Goal: Transaction & Acquisition: Purchase product/service

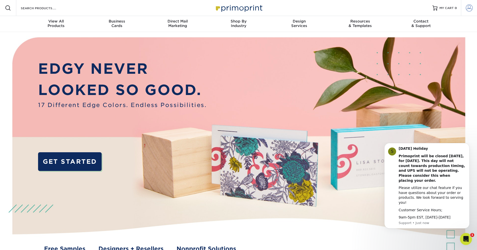
click at [464, 11] on link "Account" at bounding box center [469, 8] width 16 height 16
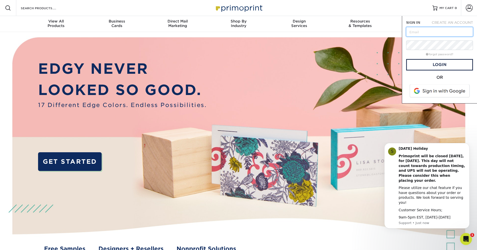
type input "ellis9797@icloud.com"
click at [426, 64] on link "Login" at bounding box center [439, 65] width 67 height 12
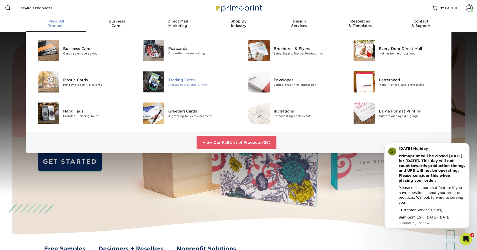
click at [172, 80] on div "Trading Cards" at bounding box center [201, 80] width 66 height 6
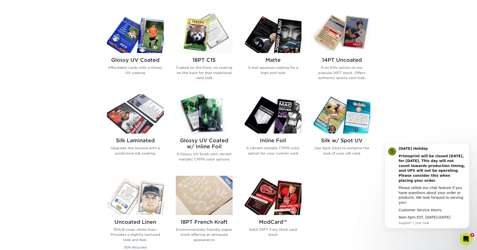
scroll to position [238, 0]
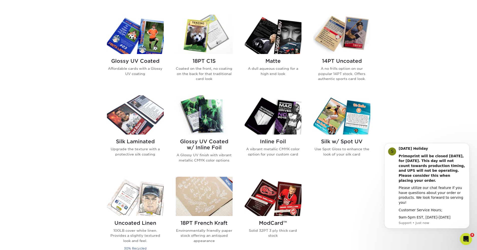
click at [152, 56] on div "Glossy UV Coated Affordable cards with a Glossy UV coating" at bounding box center [135, 69] width 57 height 30
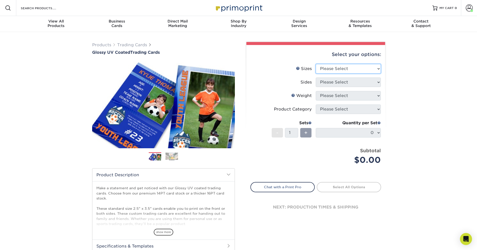
select select "2.50x3.50"
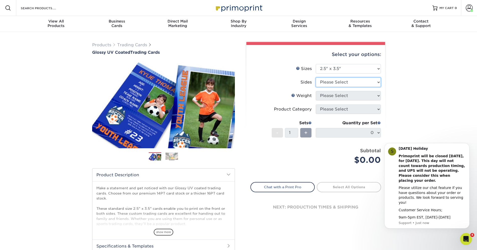
select select "13abbda7-1d64-4f25-8bb2-c179b224825d"
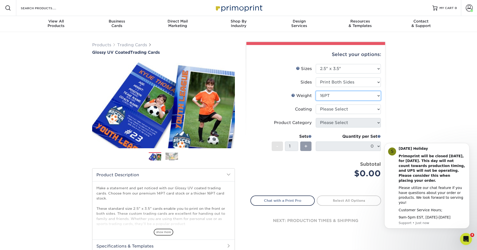
select select "18PTC1S"
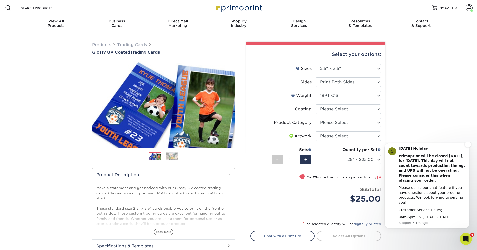
click at [462, 151] on div "[DATE] Holiday" at bounding box center [431, 148] width 67 height 5
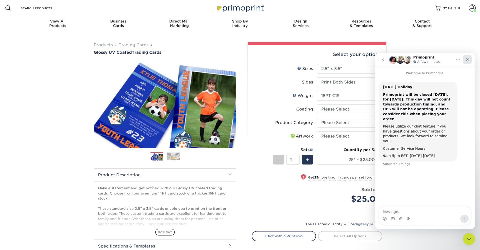
click at [470, 62] on div "Close" at bounding box center [467, 59] width 9 height 9
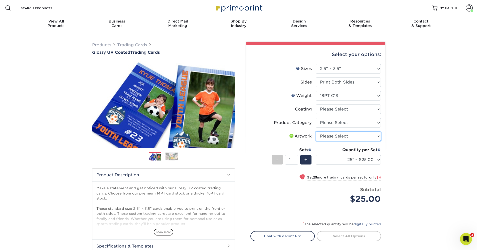
select select "upload"
select select "1e8116af-acfc-44b1-83dc-8181aa338834"
select select "-1"
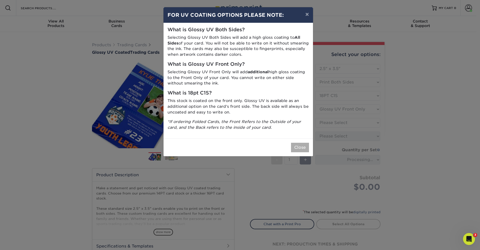
click at [302, 144] on button "Close" at bounding box center [300, 148] width 18 height 10
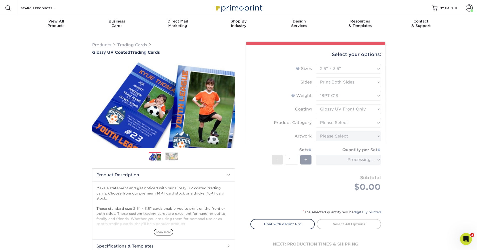
click at [343, 99] on form "Sizes Help Sizes Please Select 2.5" x 3.5" Sides Please Select 16PT - 1" at bounding box center [315, 133] width 131 height 139
click at [344, 96] on form "Sizes Help Sizes Please Select 2.5" x 3.5" Sides Please Select 16PT - 1" at bounding box center [315, 133] width 131 height 139
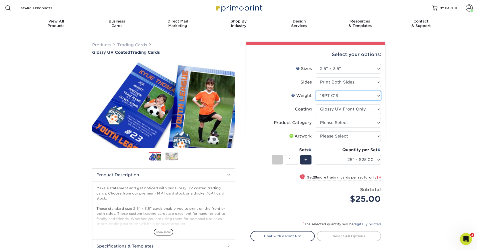
select select "16PT"
select select
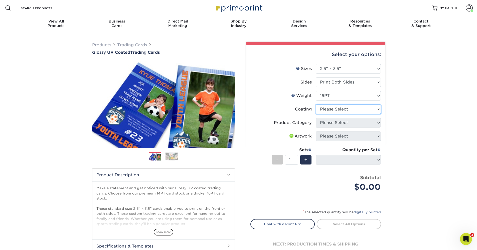
select select "ae367451-b2b8-45df-a344-0f05b6a12993"
select select "-1"
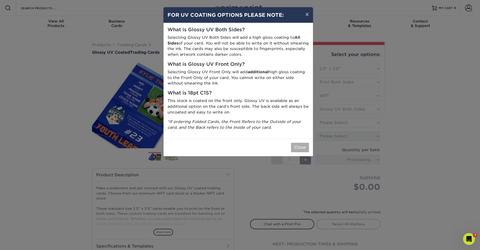
click at [294, 143] on button "Close" at bounding box center [300, 148] width 18 height 10
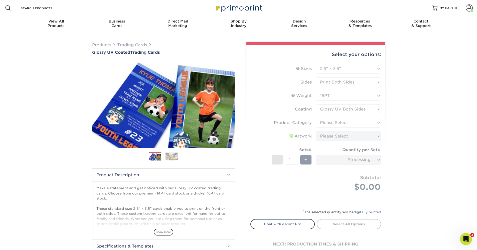
click at [347, 119] on form "Sizes Help Sizes Please Select 2.5" x 3.5" Sides Please Select 16PT - 1" at bounding box center [315, 133] width 131 height 139
click at [345, 121] on form "Sizes Help Sizes Please Select 2.5" x 3.5" Sides Please Select 16PT - 1" at bounding box center [315, 133] width 131 height 139
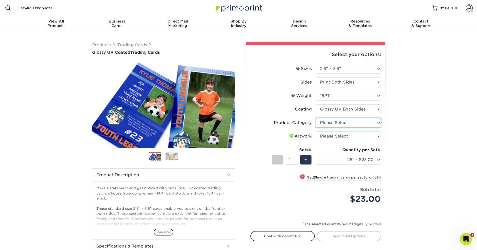
select select "c2f9bce9-36c2-409d-b101-c29d9d031e18"
select select "upload"
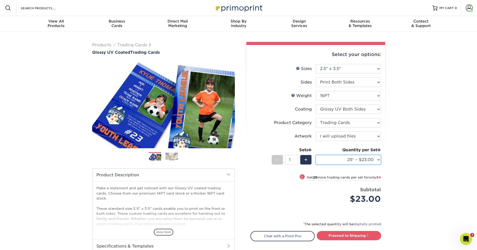
select select "500 – $58.00"
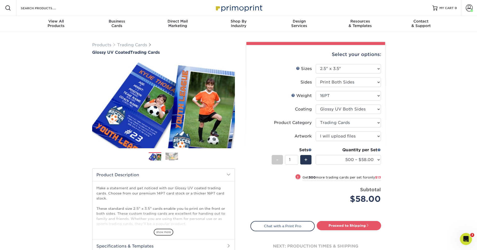
type input "2"
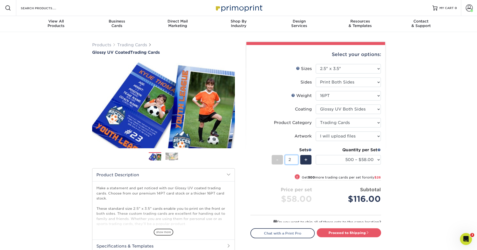
click at [295, 159] on input "2" at bounding box center [291, 160] width 13 height 10
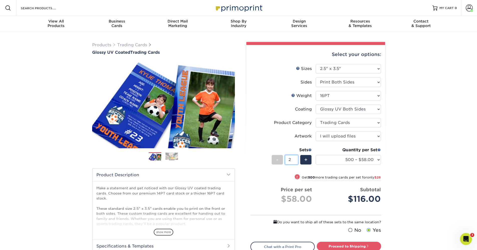
scroll to position [43, 0]
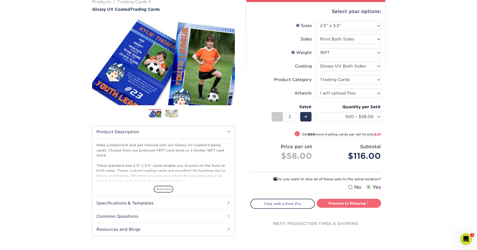
click at [347, 200] on link "Proceed to Shipping" at bounding box center [348, 203] width 64 height 9
type input "Set 1"
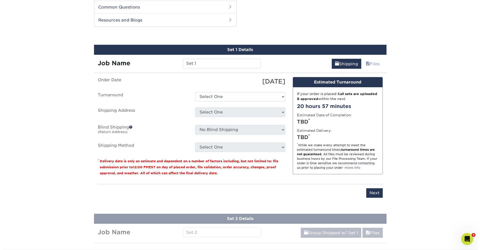
scroll to position [255, 0]
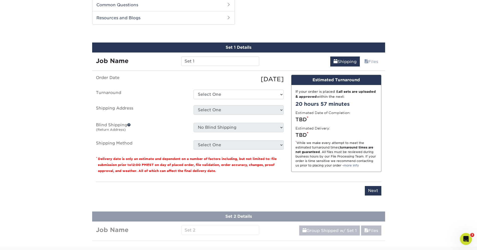
click at [226, 90] on ul "Order Date [DATE] [GEOGRAPHIC_DATA] Select One 2-4 Business Days 2 Day Next Bus…" at bounding box center [190, 112] width 188 height 75
select select "d7e891b1-ae9b-4226-a022-25e4a50b7758"
select select "newaddress"
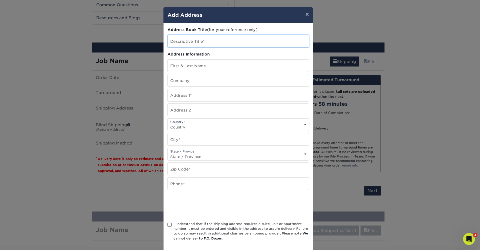
click at [211, 38] on input "text" at bounding box center [238, 41] width 141 height 12
click at [216, 40] on input "text" at bounding box center [238, 41] width 141 height 12
type input "203"
click at [203, 62] on input "text" at bounding box center [238, 66] width 141 height 12
type input "[PERSON_NAME]"
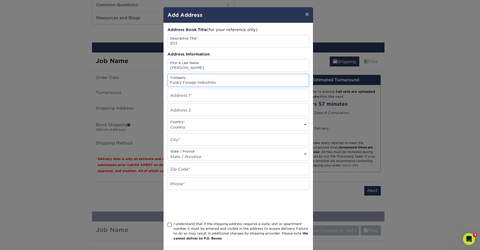
type input "Funky Forage Industries"
type input "[STREET_ADDRESS]"
select select "US"
type input "l"
type input "[PERSON_NAME]"
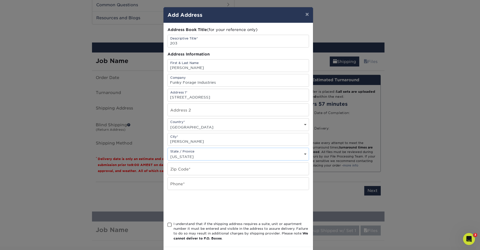
select select "[GEOGRAPHIC_DATA]"
type input "77351"
type input "9362231606"
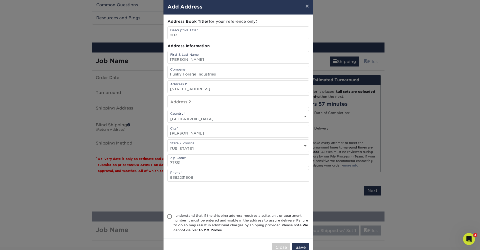
click at [170, 215] on div "I understand that if the shipping address requires a suite, unit or apartment n…" at bounding box center [239, 224] width 142 height 22
click at [169, 215] on div "I understand that if the shipping address requires a suite, unit or apartment n…" at bounding box center [239, 224] width 142 height 22
click at [169, 217] on span at bounding box center [170, 216] width 4 height 5
click at [0, 0] on input "I understand that if the shipping address requires a suite, unit or apartment n…" at bounding box center [0, 0] width 0 height 0
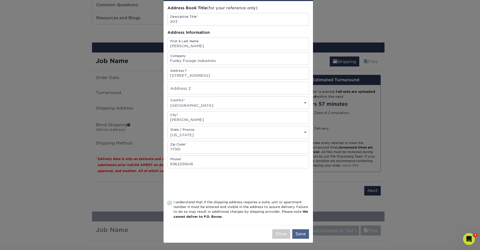
click at [296, 232] on button "Save" at bounding box center [300, 234] width 17 height 10
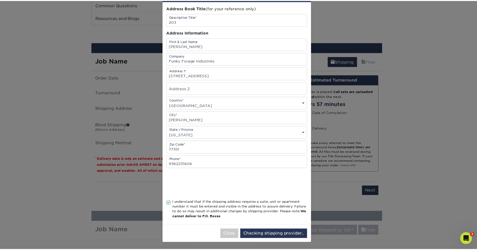
scroll to position [0, 0]
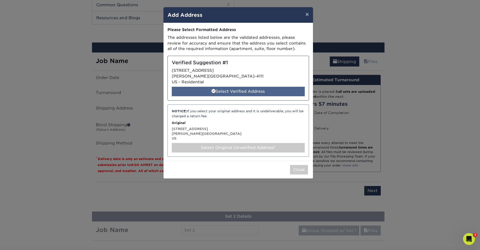
click at [237, 89] on div "Select Verified Address" at bounding box center [238, 92] width 133 height 10
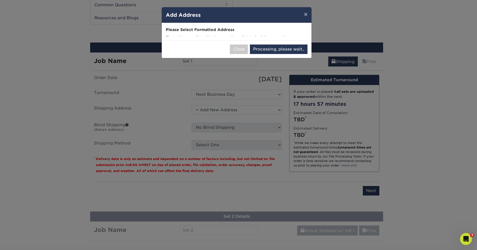
select select "285526"
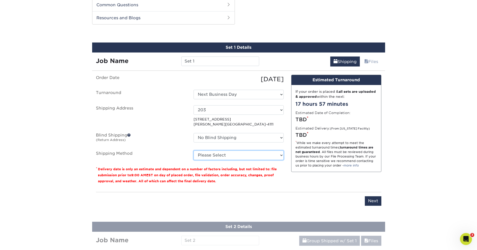
select select "01"
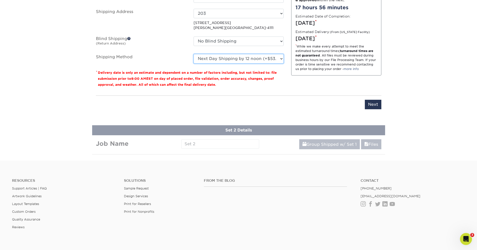
scroll to position [305, 0]
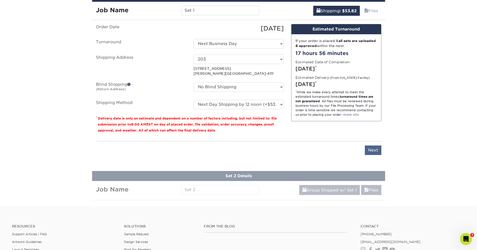
click at [375, 149] on input "Next" at bounding box center [373, 151] width 17 height 10
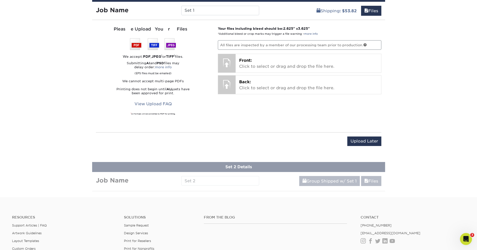
scroll to position [264, 0]
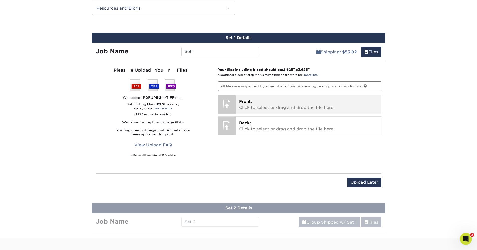
click at [278, 106] on p "Front: Click to select or drag and drop the file here." at bounding box center [308, 105] width 138 height 12
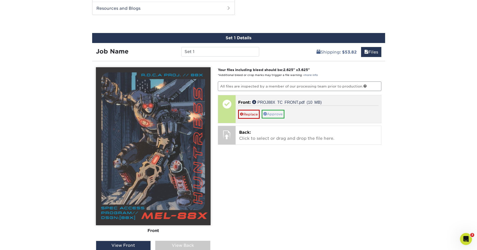
click at [275, 112] on link "Approve" at bounding box center [272, 114] width 23 height 9
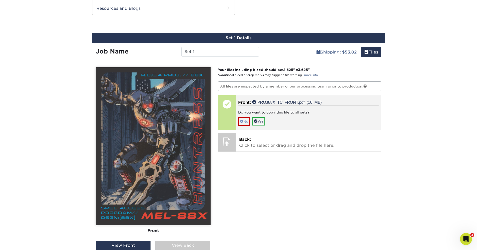
click at [249, 120] on link "No" at bounding box center [244, 121] width 12 height 9
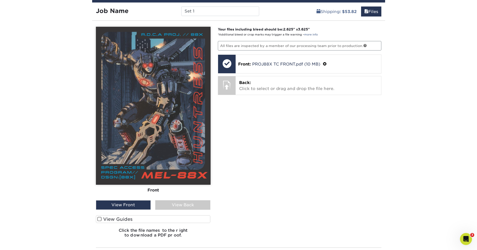
scroll to position [258, 0]
